Goal: Information Seeking & Learning: Find specific fact

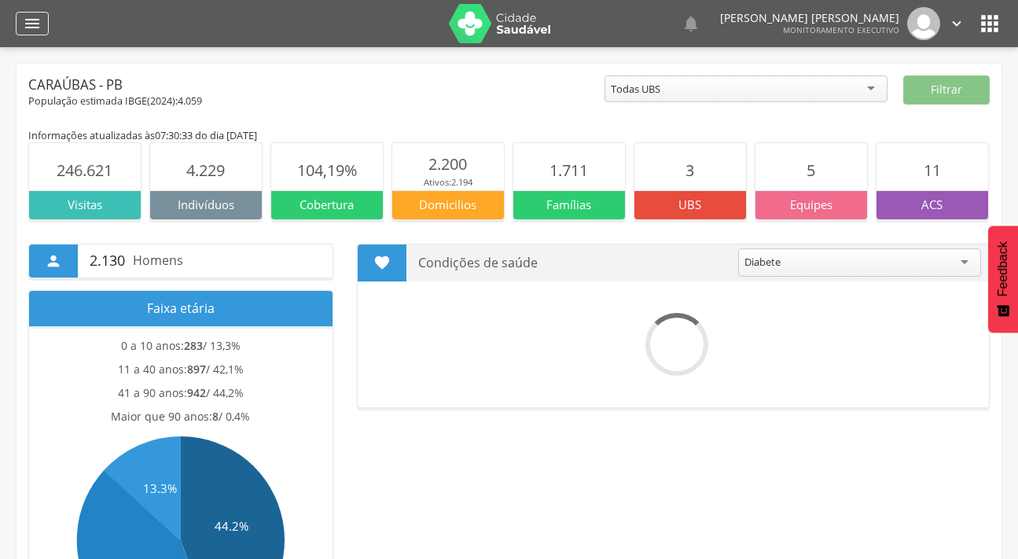
click at [23, 23] on icon "" at bounding box center [32, 23] width 19 height 19
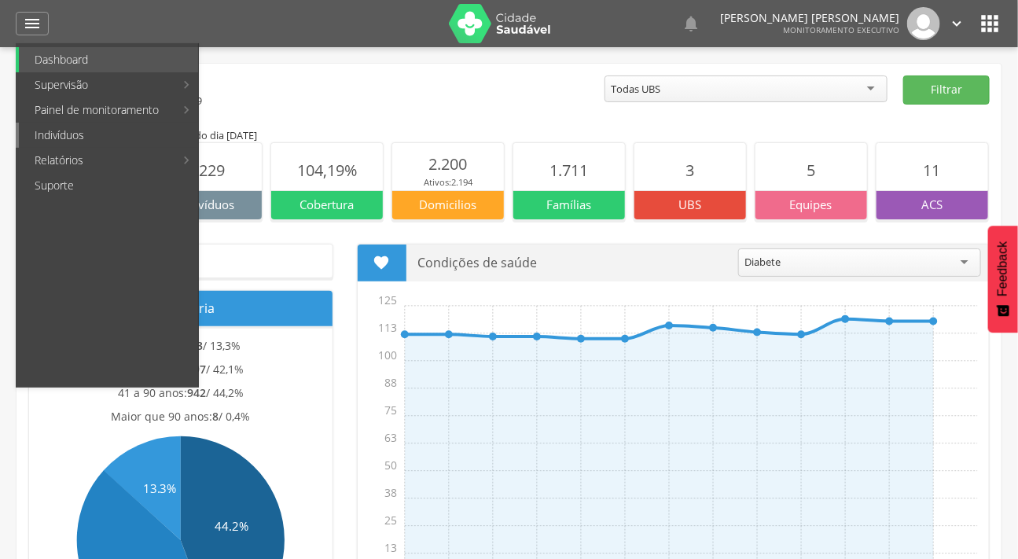
click at [46, 134] on link "Indivíduos" at bounding box center [108, 135] width 179 height 25
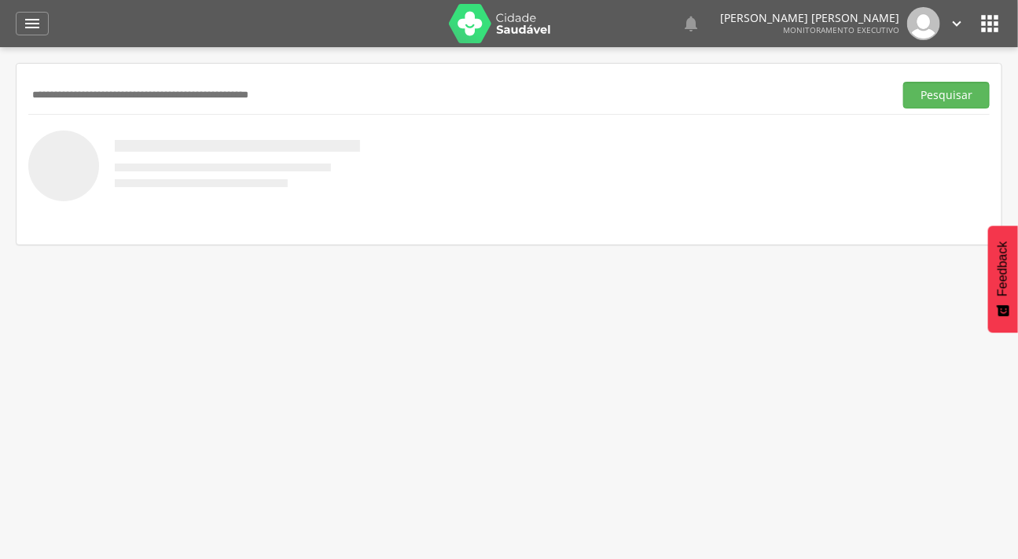
click at [79, 88] on input "text" at bounding box center [458, 95] width 860 height 27
type input "*******"
click at [904, 82] on button "Pesquisar" at bounding box center [947, 95] width 87 height 27
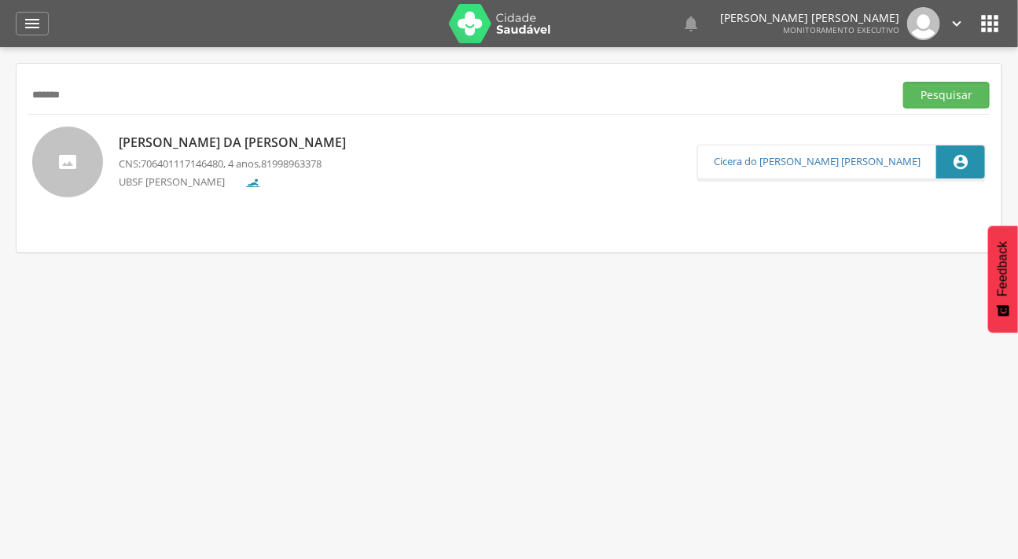
click at [74, 171] on div at bounding box center [67, 162] width 71 height 71
type input "**********"
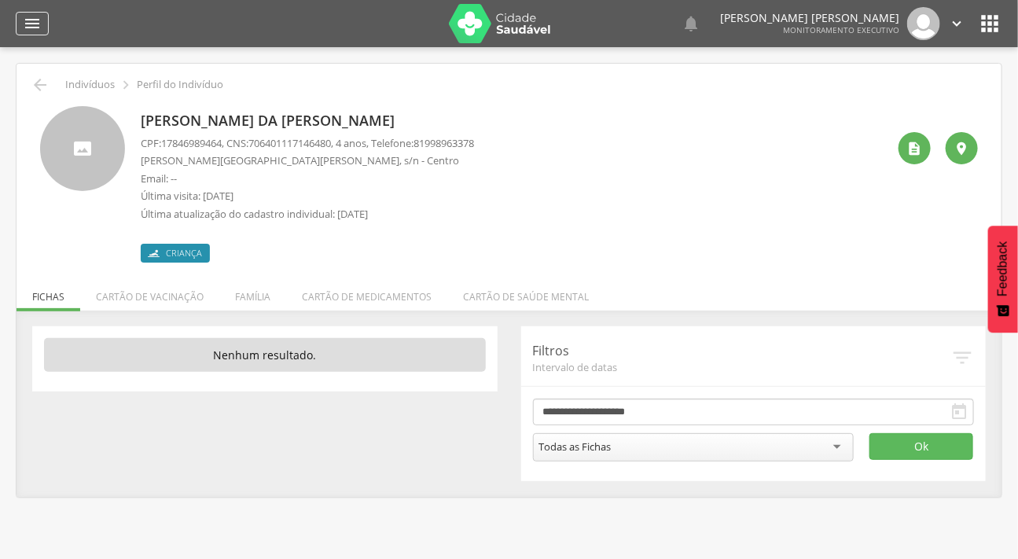
click at [33, 20] on icon "" at bounding box center [32, 23] width 19 height 19
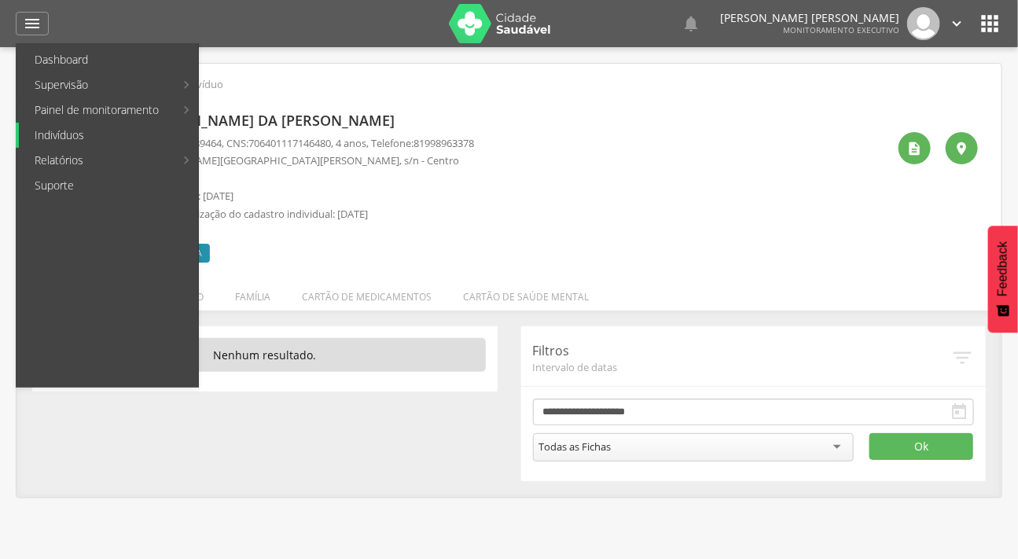
click at [83, 132] on link "Indivíduos" at bounding box center [108, 135] width 179 height 25
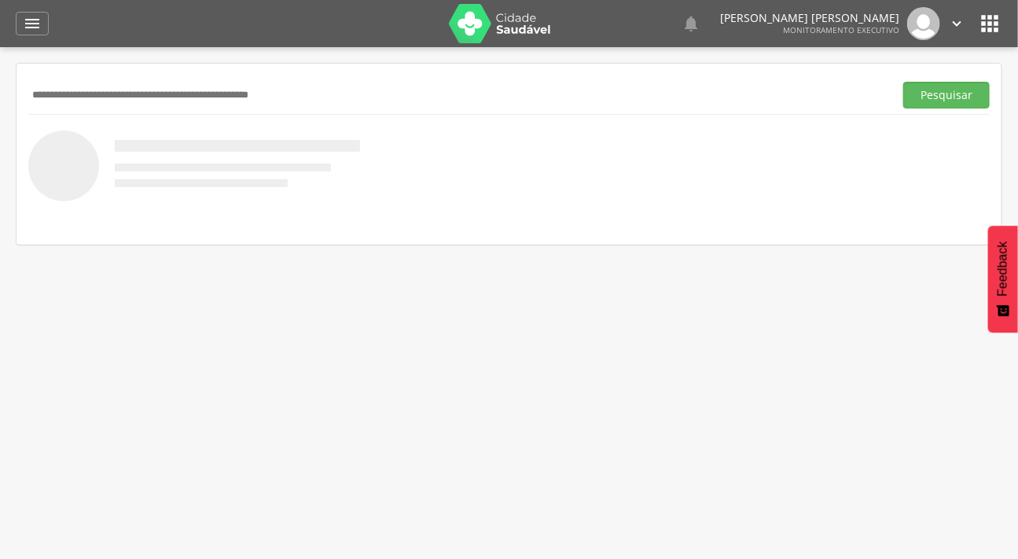
click at [129, 101] on input "text" at bounding box center [458, 95] width 860 height 27
type input "*****"
click at [904, 82] on button "Pesquisar" at bounding box center [947, 95] width 87 height 27
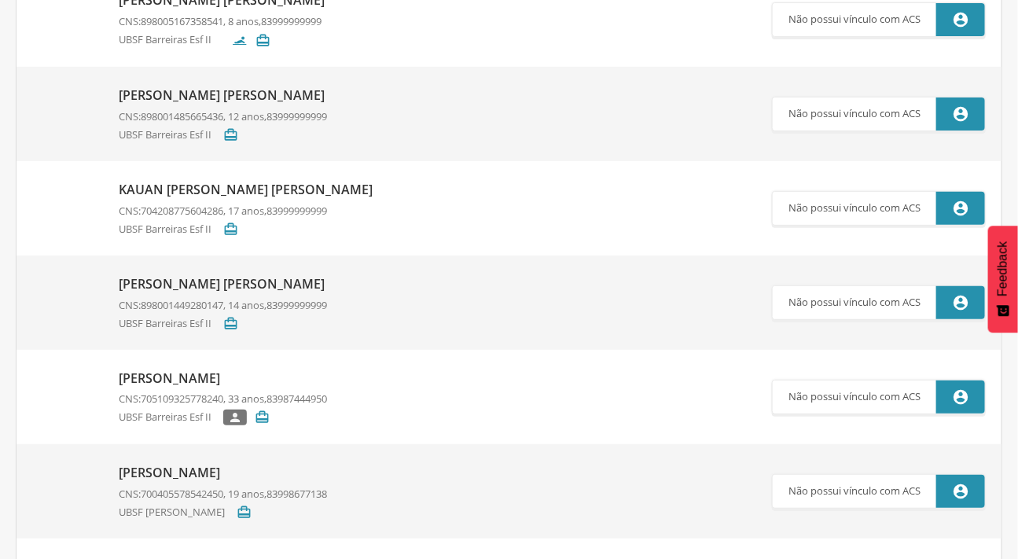
scroll to position [260, 0]
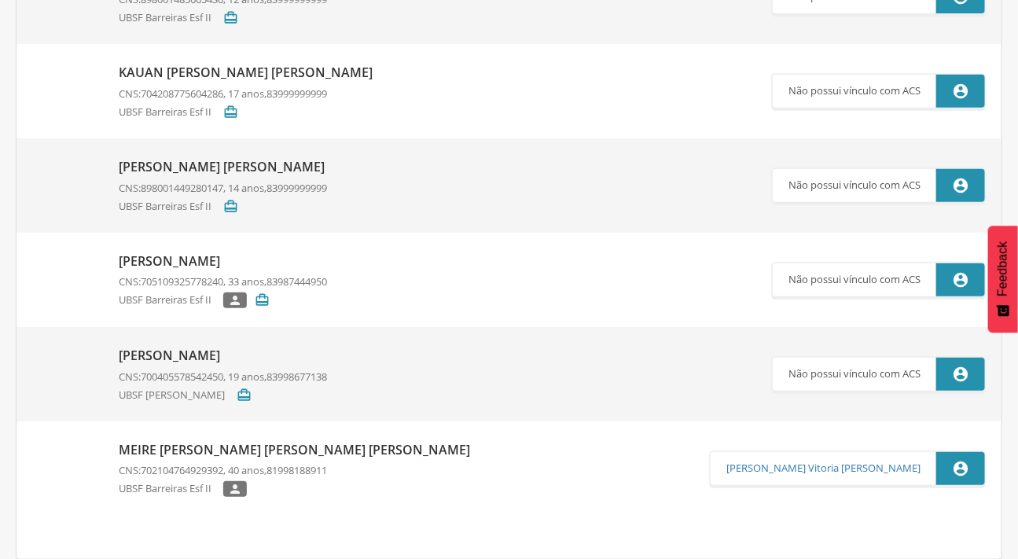
click at [45, 442] on img at bounding box center [67, 442] width 71 height 0
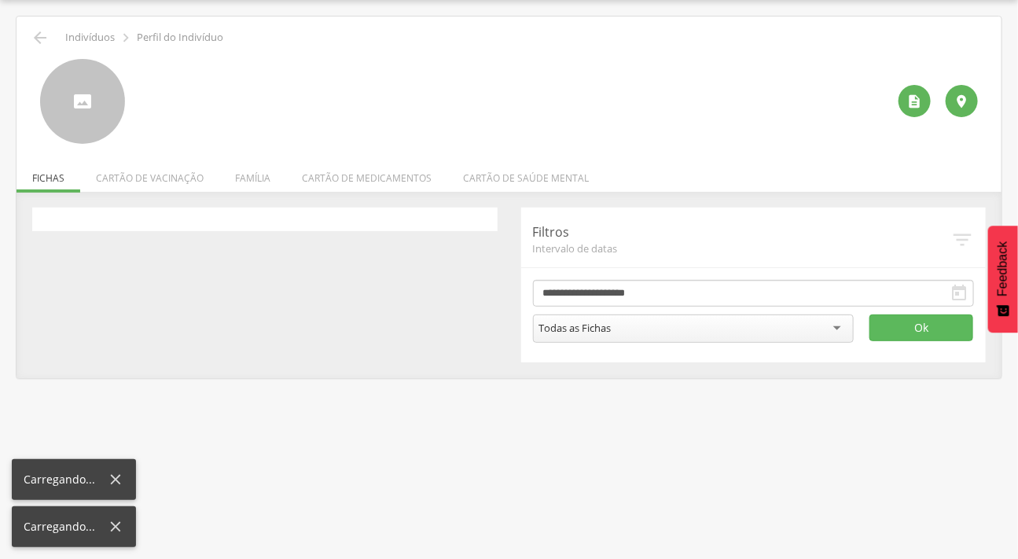
scroll to position [47, 0]
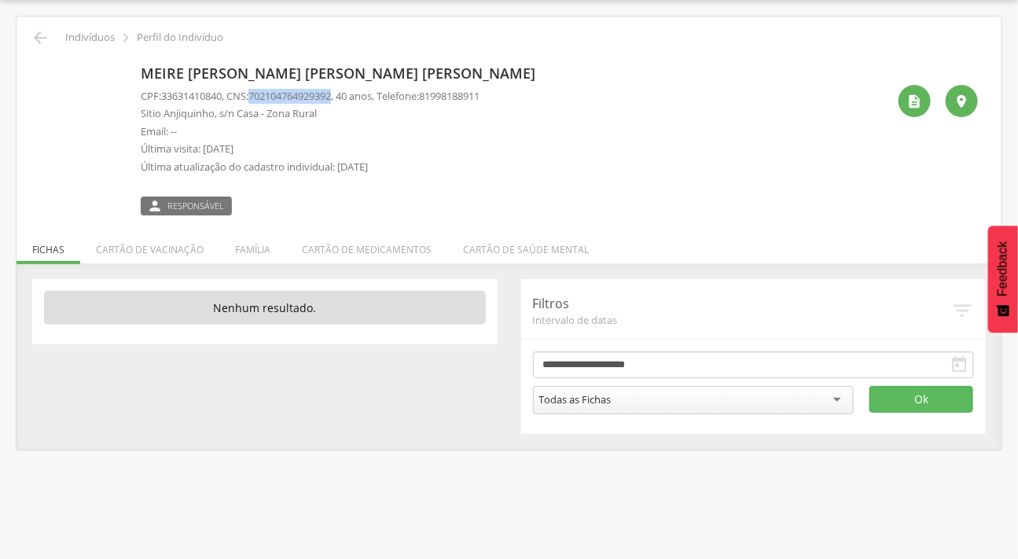
drag, startPoint x: 345, startPoint y: 94, endPoint x: 260, endPoint y: 90, distance: 85.0
click at [260, 90] on p "CPF: 33631410840 , CNS: [PHONE_NUMBER] , 40 anos, Telefone: [PHONE_NUMBER]" at bounding box center [310, 96] width 339 height 15
copy span "702104764929392"
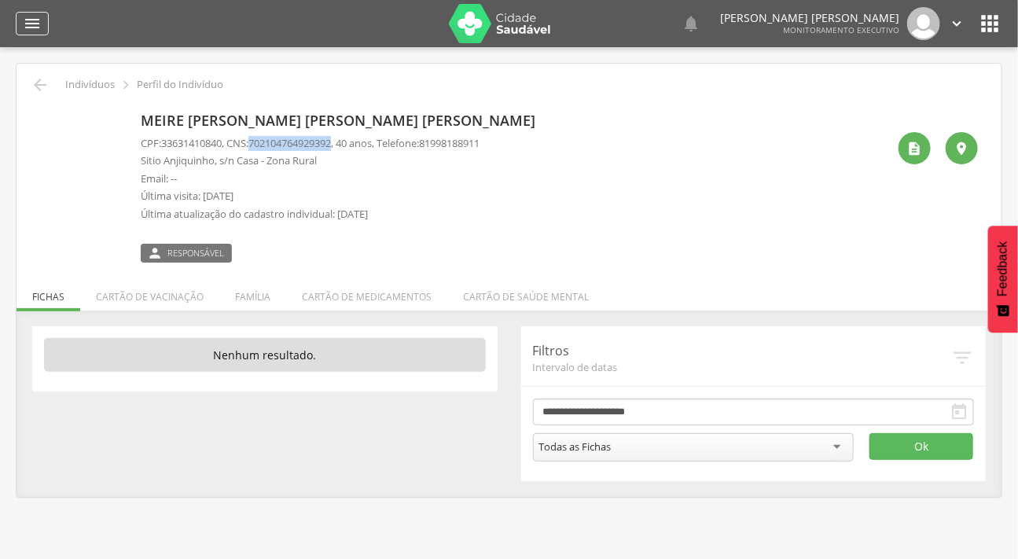
click at [34, 27] on icon "" at bounding box center [32, 23] width 19 height 19
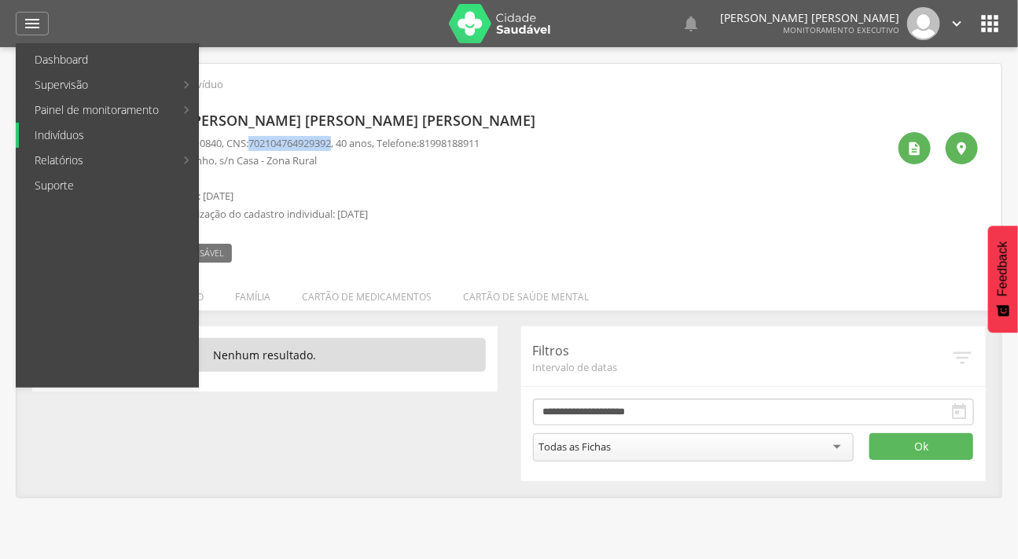
click at [72, 126] on link "Indivíduos" at bounding box center [108, 135] width 179 height 25
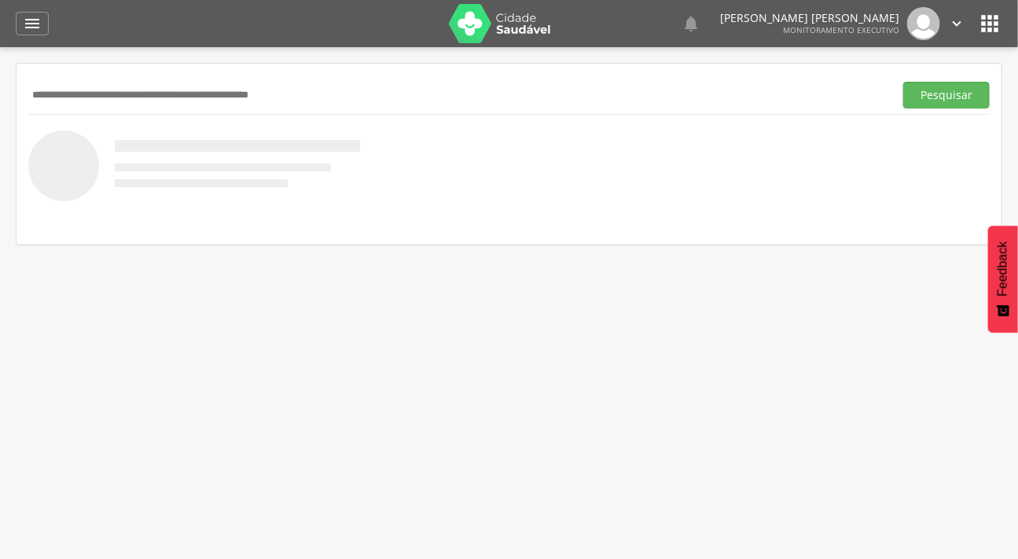
click at [76, 90] on input "text" at bounding box center [458, 95] width 860 height 27
click at [904, 82] on button "Pesquisar" at bounding box center [947, 95] width 87 height 27
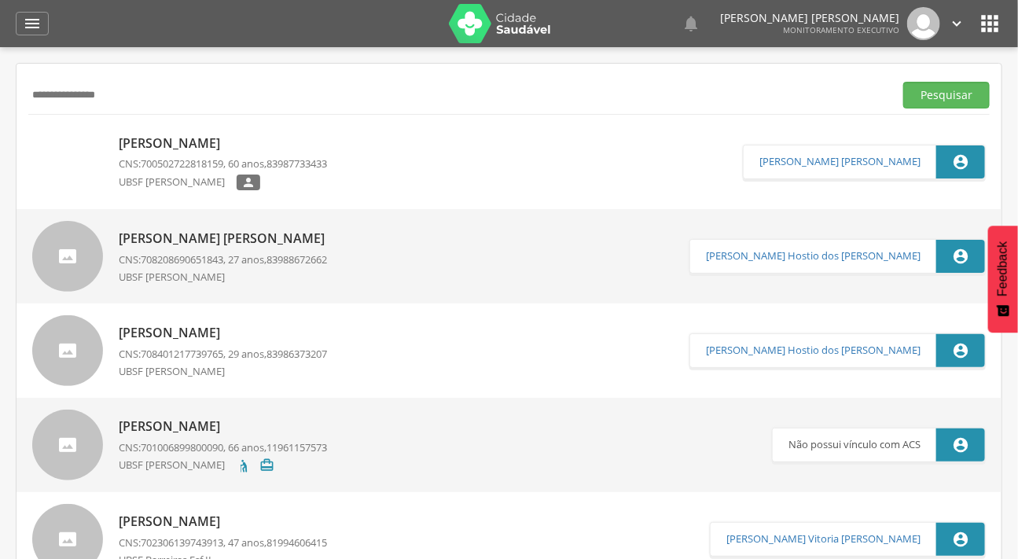
click at [86, 135] on img at bounding box center [67, 135] width 71 height 0
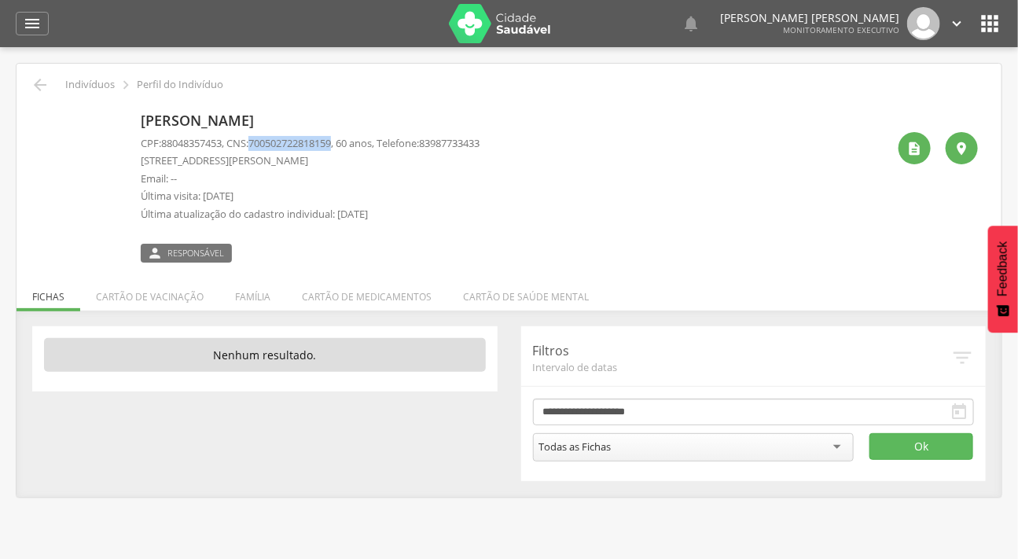
drag, startPoint x: 344, startPoint y: 142, endPoint x: 259, endPoint y: 142, distance: 84.9
click at [259, 142] on span "700502722818159" at bounding box center [289, 143] width 83 height 14
copy span "700502722818159"
click at [33, 81] on icon "" at bounding box center [40, 84] width 19 height 19
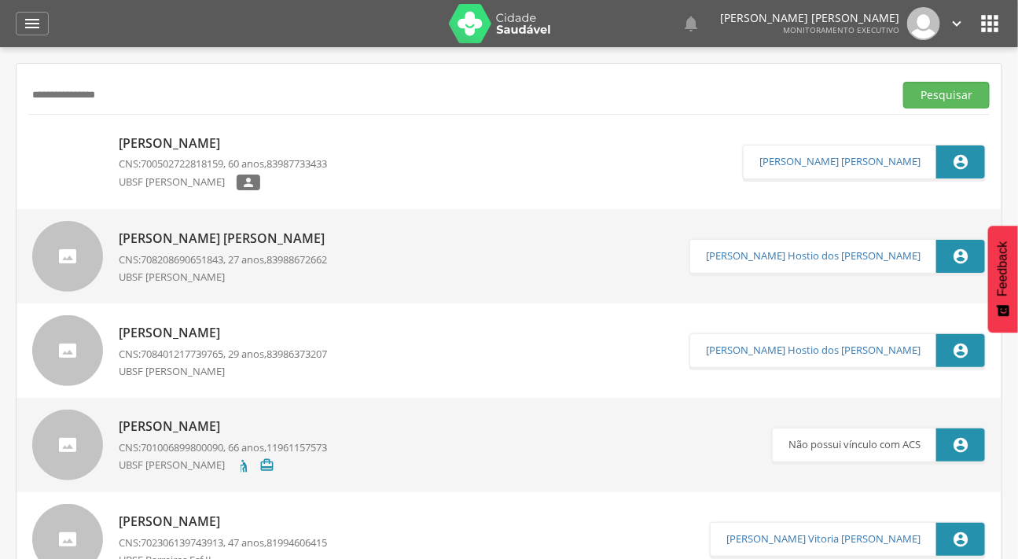
click at [33, 82] on input "**********" at bounding box center [458, 95] width 860 height 27
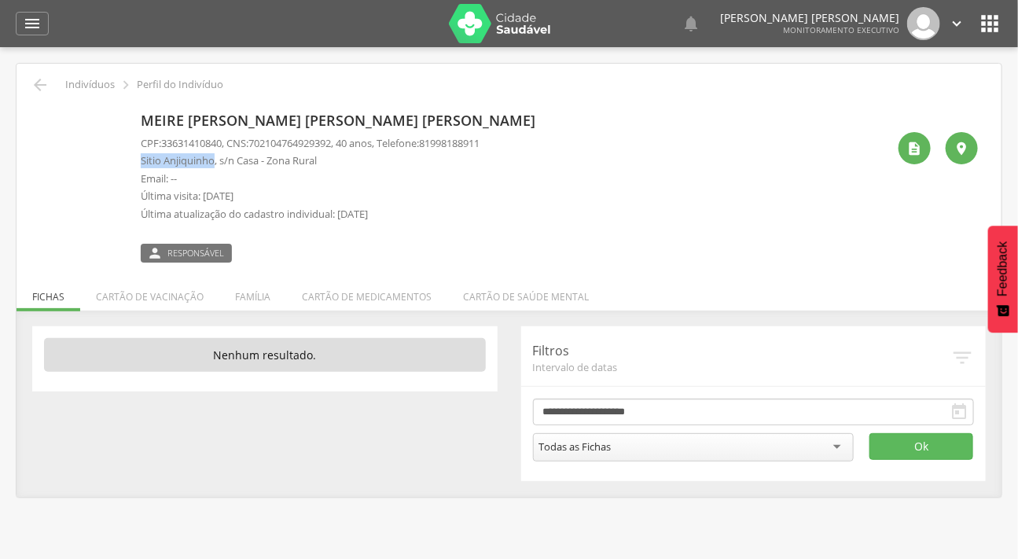
drag, startPoint x: 213, startPoint y: 160, endPoint x: 142, endPoint y: 153, distance: 71.9
click at [142, 153] on p "Sitio Anjiquinho, s/n Casa - Zona Rural" at bounding box center [310, 160] width 339 height 15
copy p "Sitio Anjiquinho"
click at [32, 80] on icon "" at bounding box center [40, 84] width 19 height 19
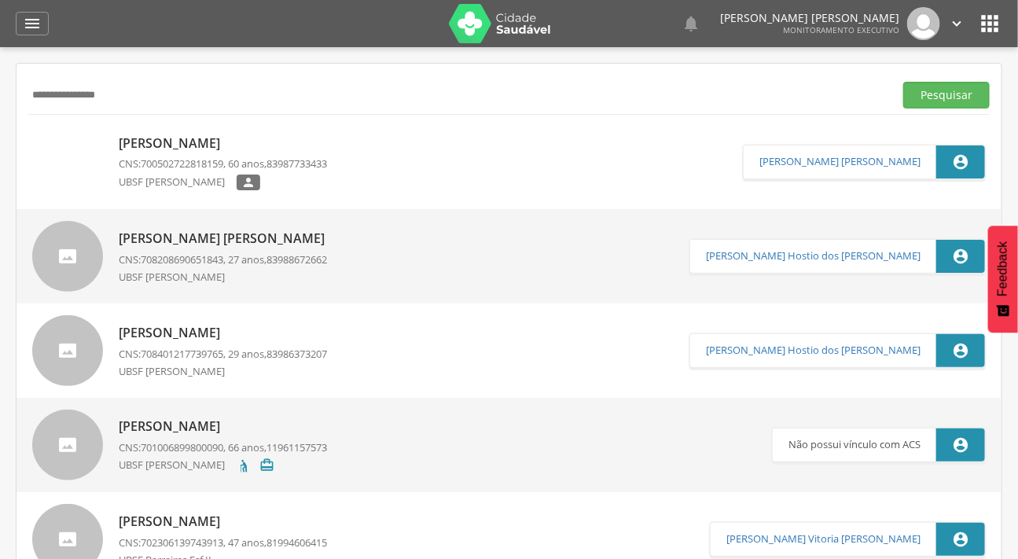
scroll to position [47, 0]
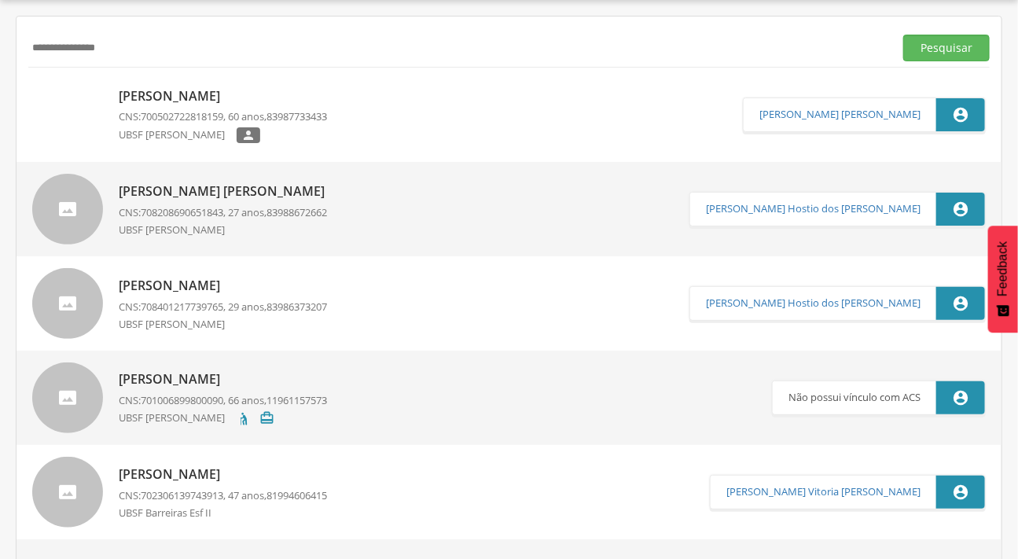
drag, startPoint x: 120, startPoint y: 45, endPoint x: 31, endPoint y: 46, distance: 88.9
click at [31, 46] on input "**********" at bounding box center [458, 48] width 860 height 27
type input "*"
type input "**********"
click at [904, 35] on button "Pesquisar" at bounding box center [947, 48] width 87 height 27
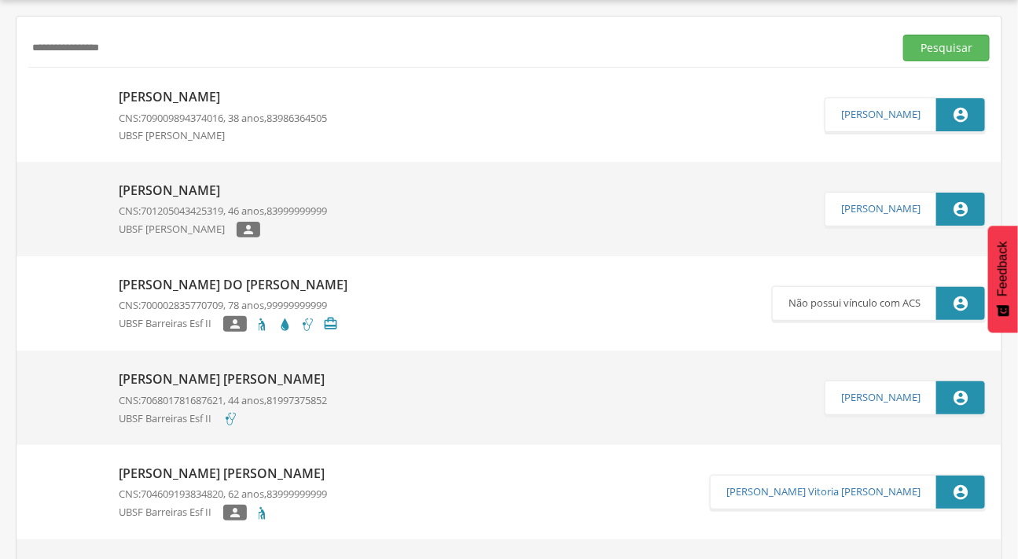
click at [223, 91] on p "[PERSON_NAME]" at bounding box center [223, 97] width 208 height 18
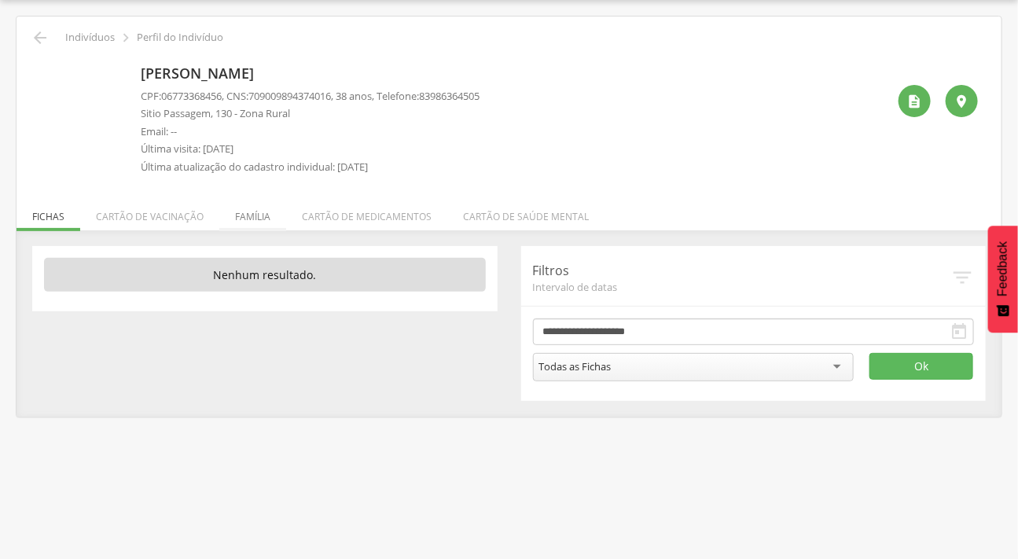
click at [248, 215] on li "Família" at bounding box center [252, 212] width 67 height 37
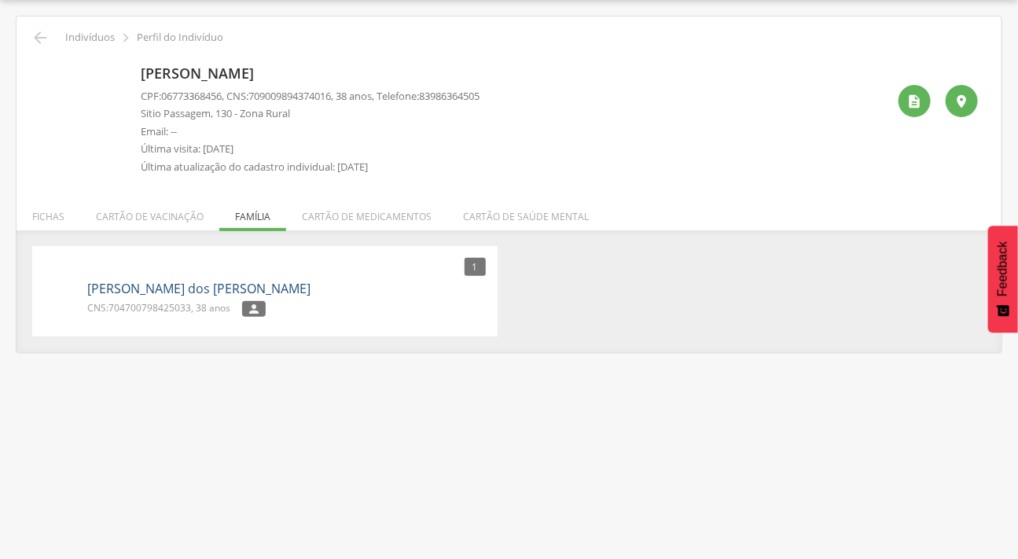
click at [171, 289] on link "[PERSON_NAME] dos [PERSON_NAME]" at bounding box center [198, 289] width 223 height 18
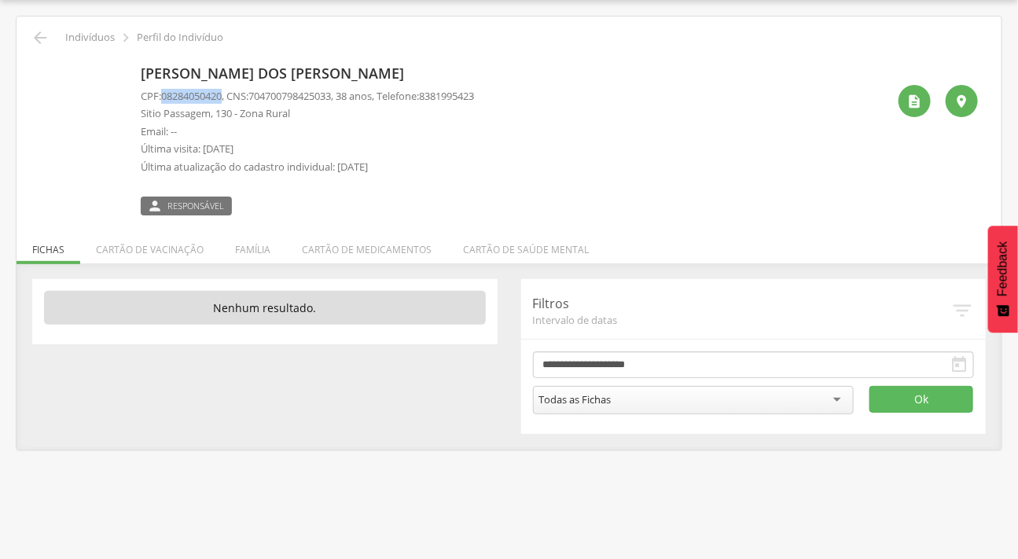
drag, startPoint x: 165, startPoint y: 98, endPoint x: 226, endPoint y: 97, distance: 60.6
click at [222, 97] on span "08284050420" at bounding box center [191, 96] width 61 height 14
copy span "08284050420"
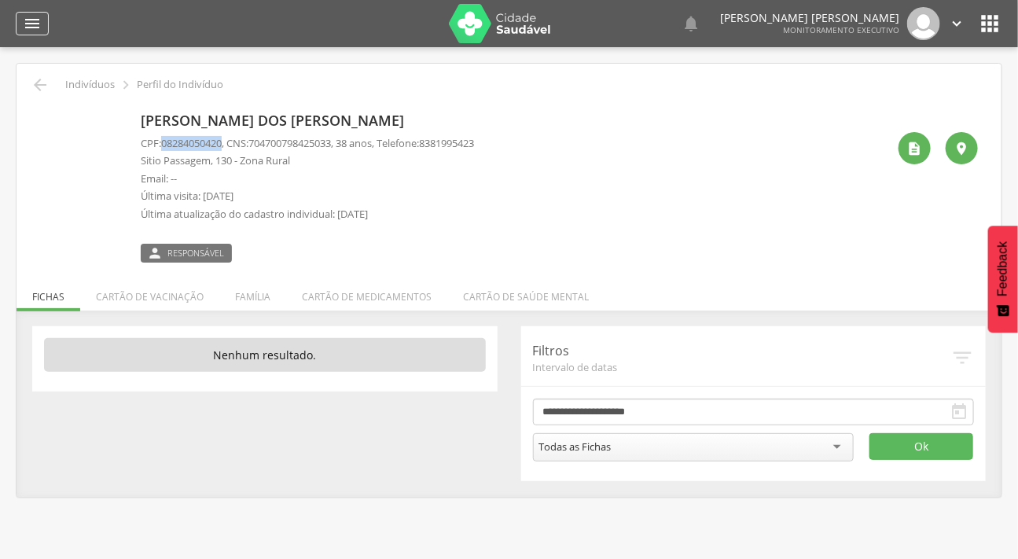
click at [24, 14] on icon "" at bounding box center [32, 23] width 19 height 19
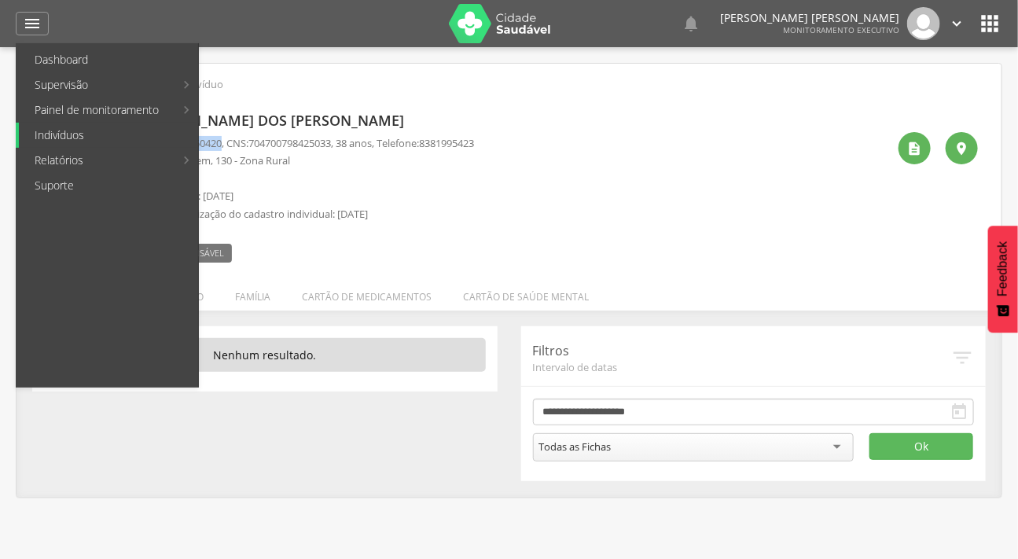
click at [76, 138] on link "Indivíduos" at bounding box center [108, 135] width 179 height 25
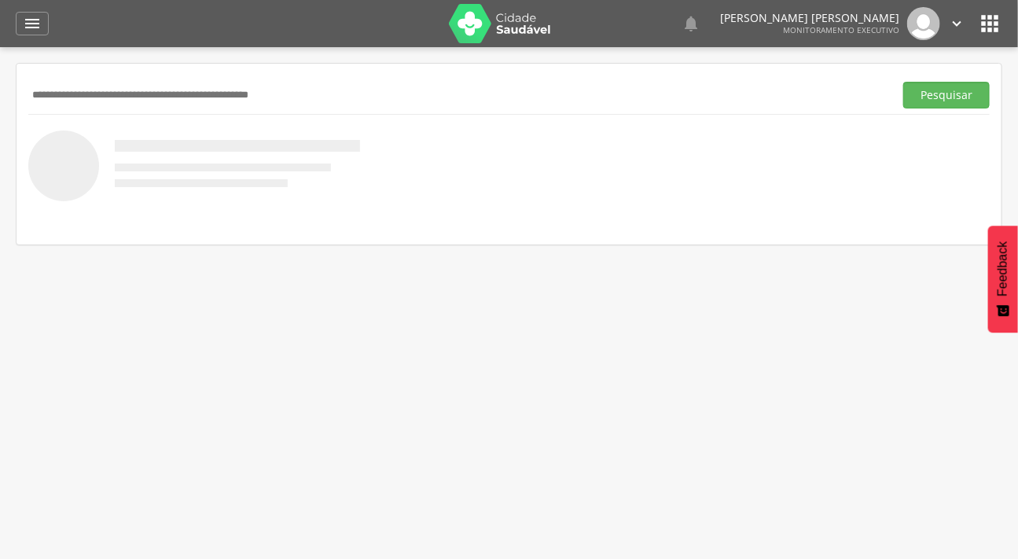
click at [95, 75] on div "Pesquisar" at bounding box center [509, 94] width 962 height 39
click at [102, 94] on input "text" at bounding box center [458, 95] width 860 height 27
type input "**********"
click at [904, 82] on button "Pesquisar" at bounding box center [947, 95] width 87 height 27
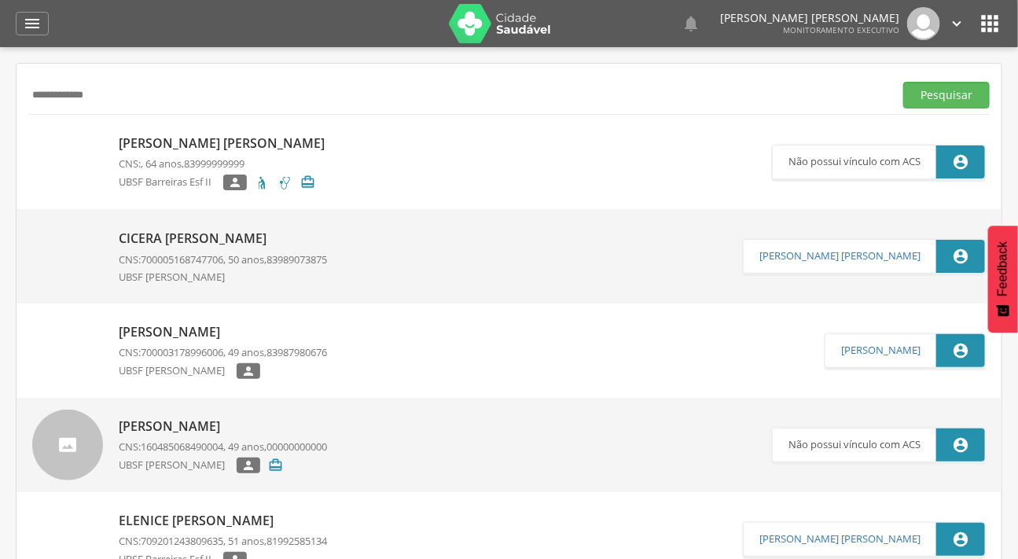
click at [147, 137] on p "[PERSON_NAME] [PERSON_NAME]" at bounding box center [226, 143] width 214 height 18
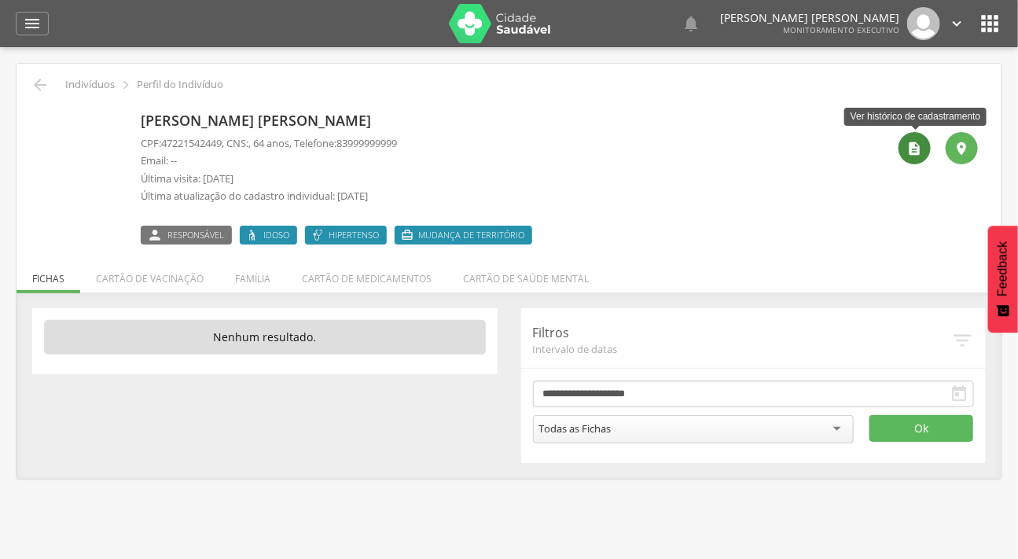
click at [912, 142] on icon "" at bounding box center [915, 149] width 16 height 16
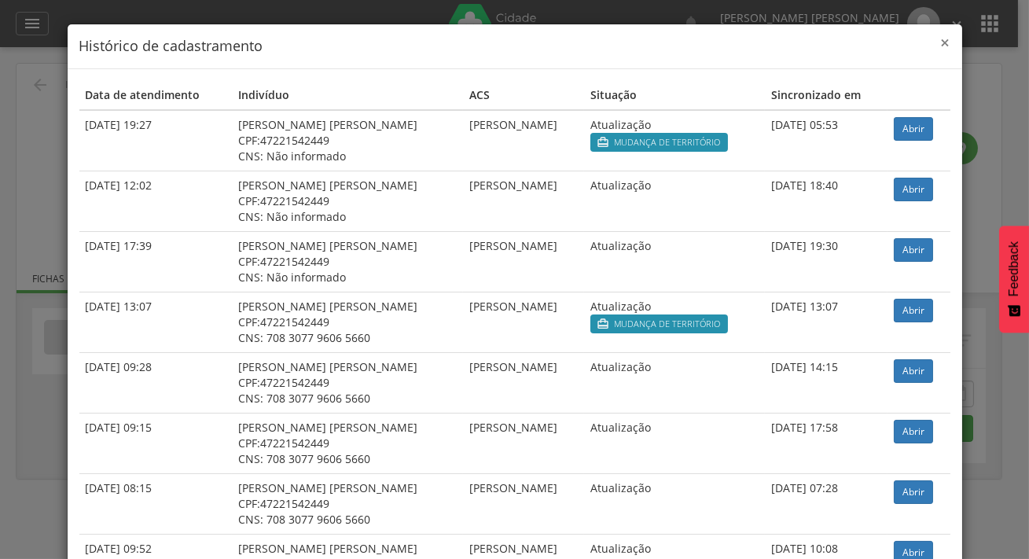
click at [944, 43] on span "×" at bounding box center [945, 42] width 9 height 22
